Goal: Information Seeking & Learning: Learn about a topic

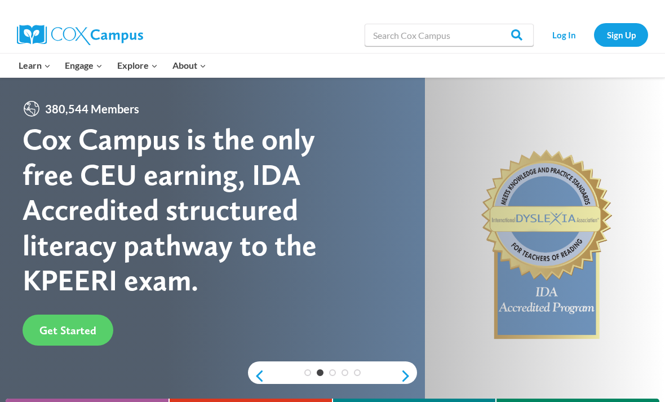
click at [565, 39] on link "Log In" at bounding box center [563, 34] width 49 height 23
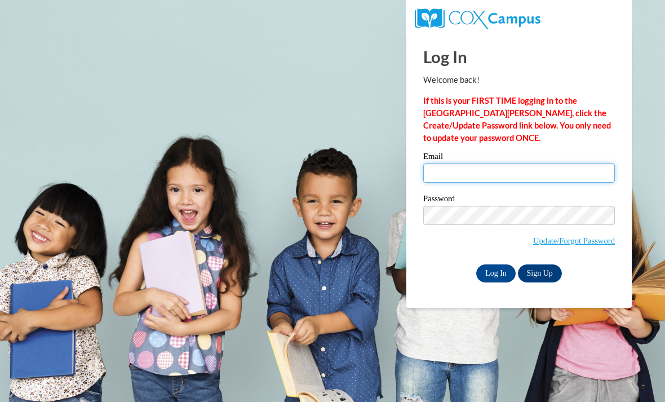
click at [529, 169] on input "Email" at bounding box center [519, 172] width 192 height 19
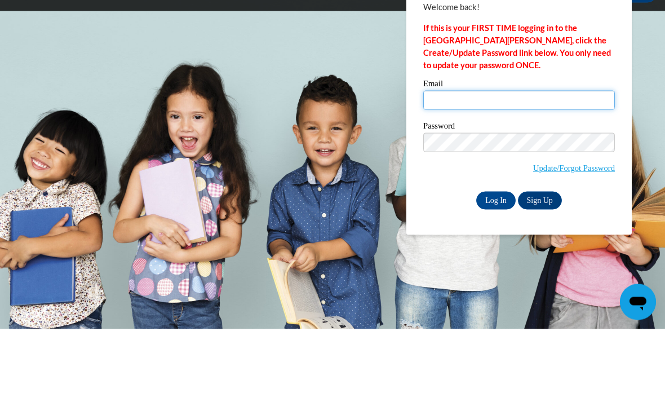
type input "aleste13@wildcat.fvsu.edu"
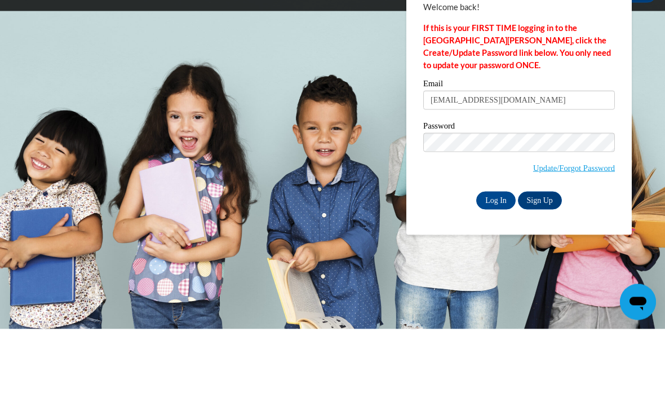
click at [496, 264] on input "Log In" at bounding box center [495, 273] width 39 height 18
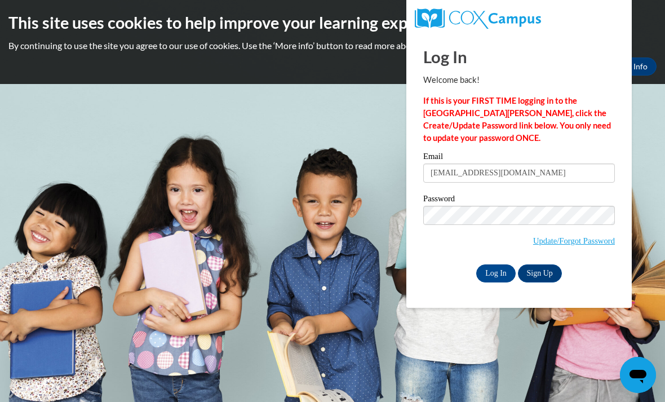
click at [501, 270] on input "Log In" at bounding box center [495, 273] width 39 height 18
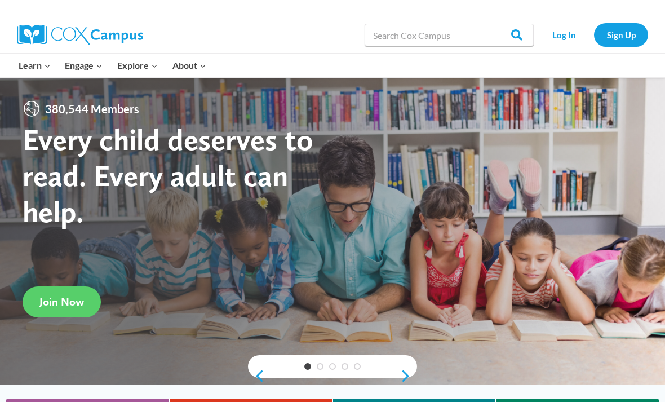
click at [567, 35] on link "Log In" at bounding box center [563, 34] width 49 height 23
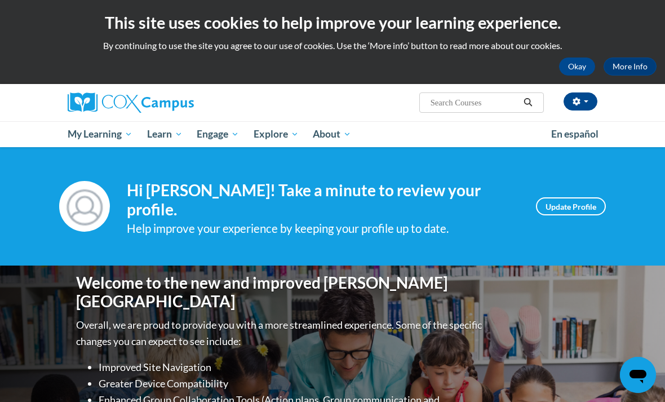
click at [0, 0] on span "PK-5 Structured Literacy Program" at bounding box center [0, 0] width 0 height 0
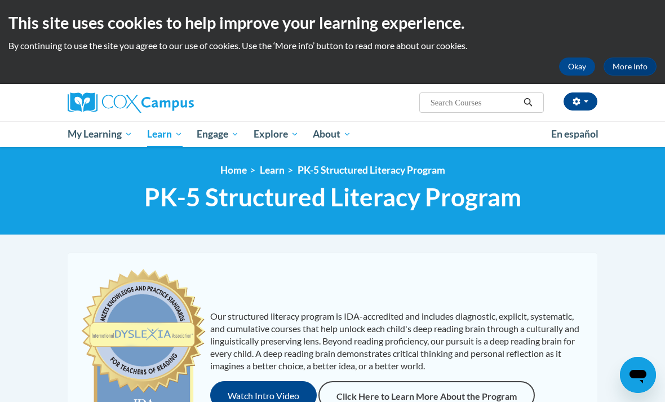
click at [489, 109] on input "Search..." at bounding box center [474, 103] width 90 height 14
paste input "Lesson 1- Oral Language is the Foundation for Literacy"
type input "Lesson 1- Oral Language is the Foundation for Literacy"
click at [523, 104] on icon "Search" at bounding box center [527, 102] width 8 height 8
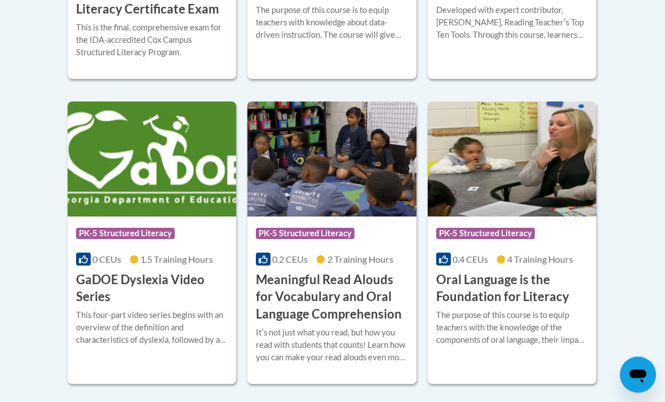
scroll to position [700, 0]
click at [529, 286] on h3 "Oral Language is the Foundation for Literacy" at bounding box center [512, 288] width 152 height 35
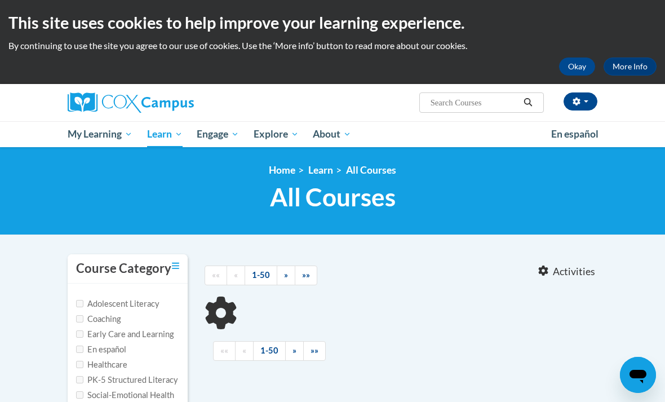
type input "Lesson 1- Oral Language is the Foundation for Literacy"
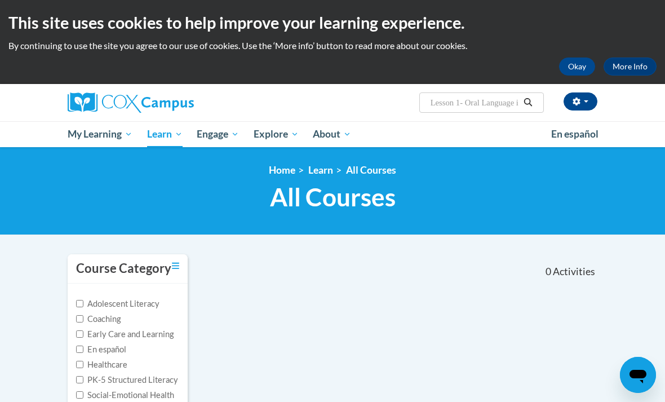
click at [489, 101] on input "Lesson 1- Oral Language is the Foundation for Literacy" at bounding box center [474, 103] width 90 height 14
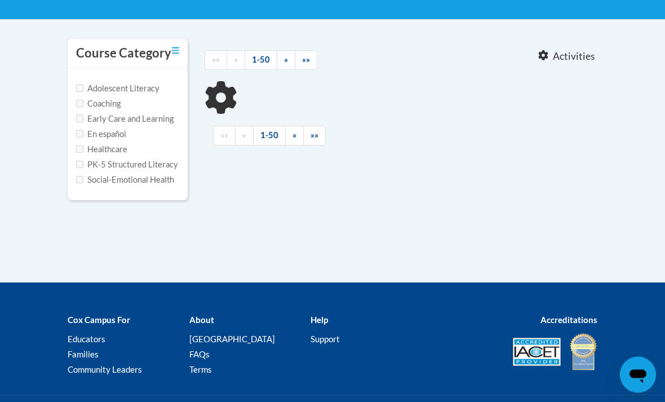
type input "Lesson 1- Oral Language is the Foundation for Literacy"
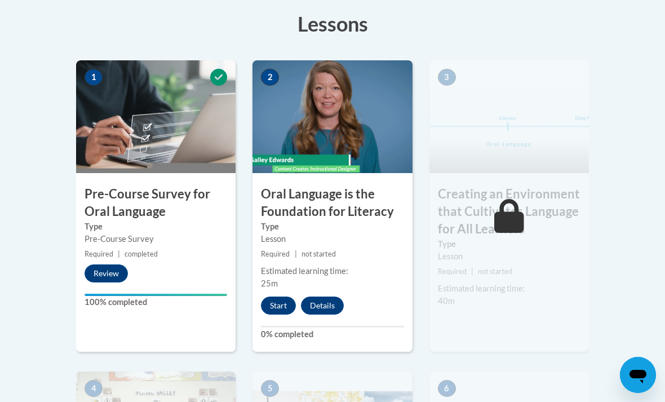
scroll to position [352, 0]
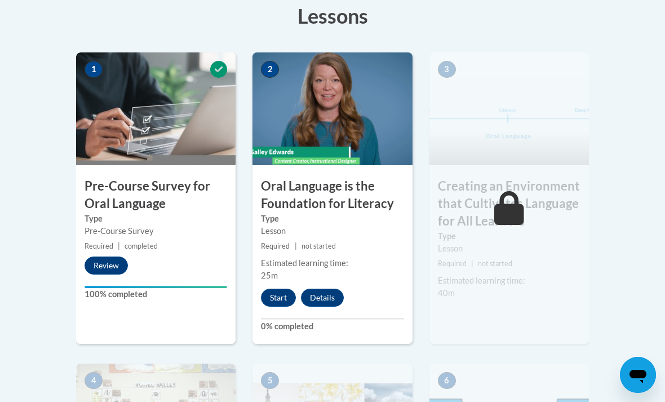
click at [280, 297] on button "Start" at bounding box center [278, 297] width 35 height 18
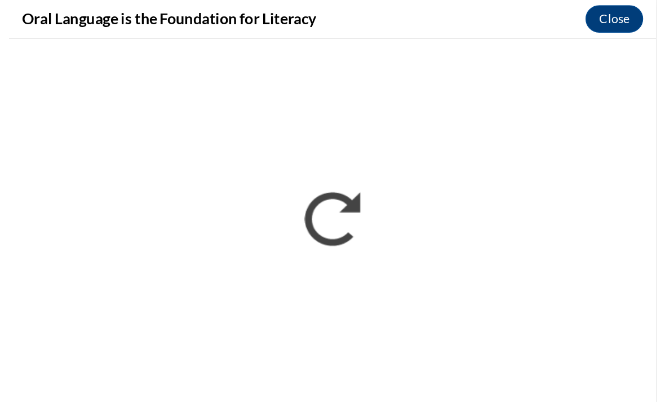
scroll to position [0, 0]
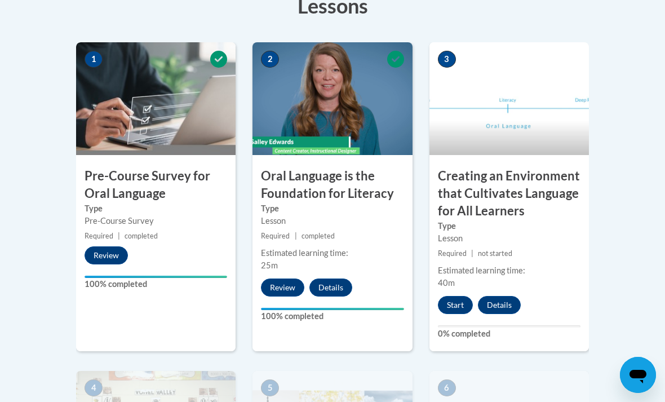
scroll to position [361, 0]
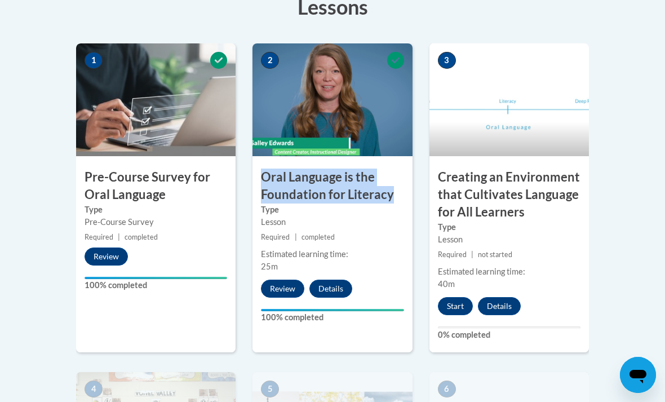
click at [562, 277] on div "Estimated learning time: 40m" at bounding box center [508, 277] width 159 height 25
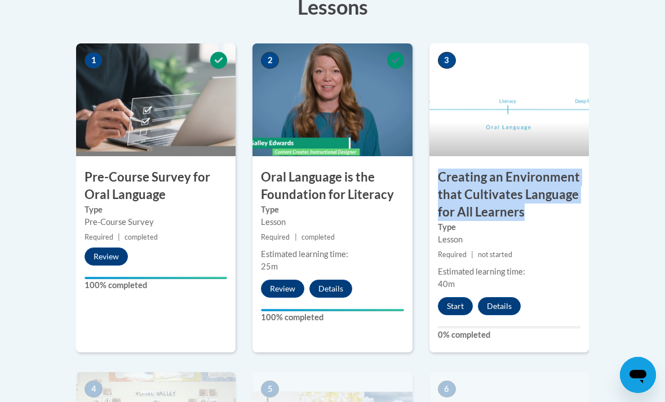
copy h3 "Creating an Environment that Cultivates Language for All Learners"
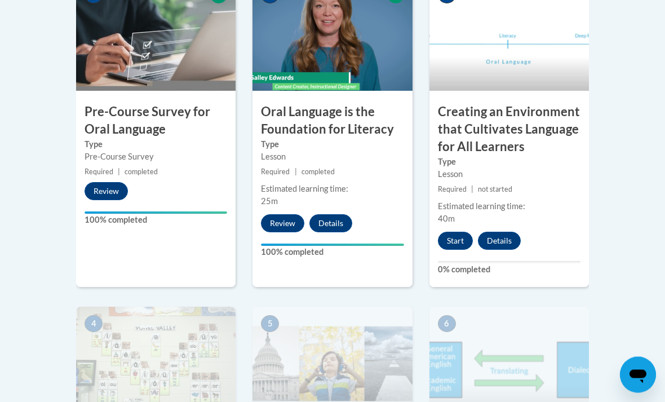
scroll to position [419, 0]
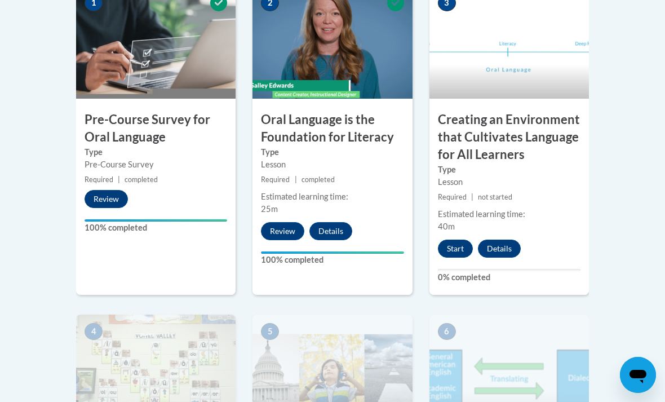
click at [465, 248] on button "Start" at bounding box center [455, 248] width 35 height 18
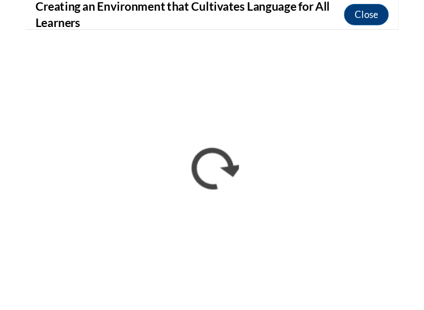
scroll to position [483, 0]
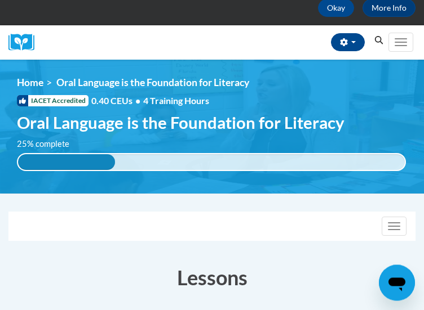
scroll to position [144, 0]
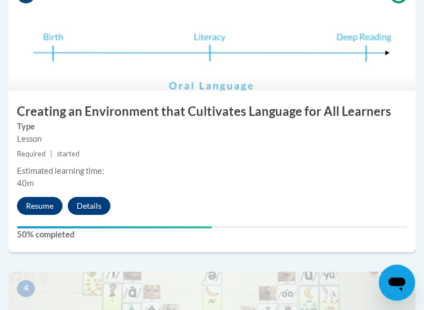
click at [37, 208] on button "Resume" at bounding box center [40, 207] width 46 height 18
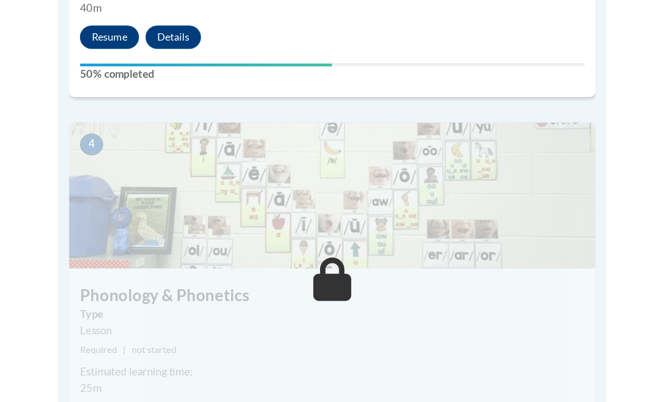
scroll to position [1127, 0]
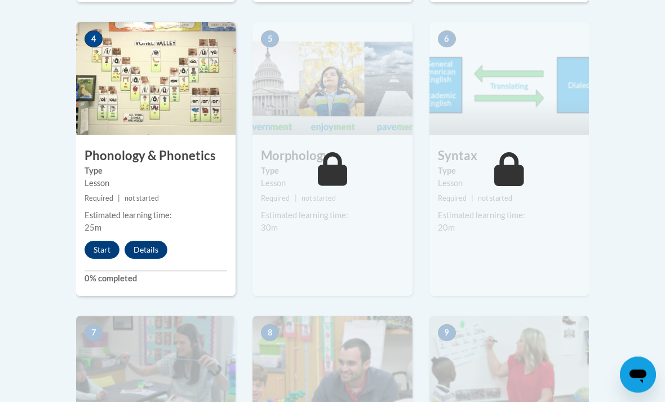
scroll to position [711, 0]
click at [97, 246] on button "Start" at bounding box center [101, 250] width 35 height 18
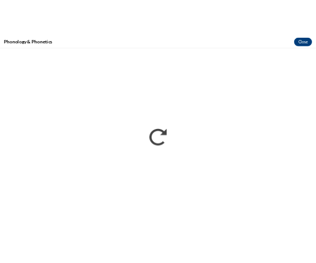
scroll to position [794, 0]
